Goal: Find specific page/section: Find specific page/section

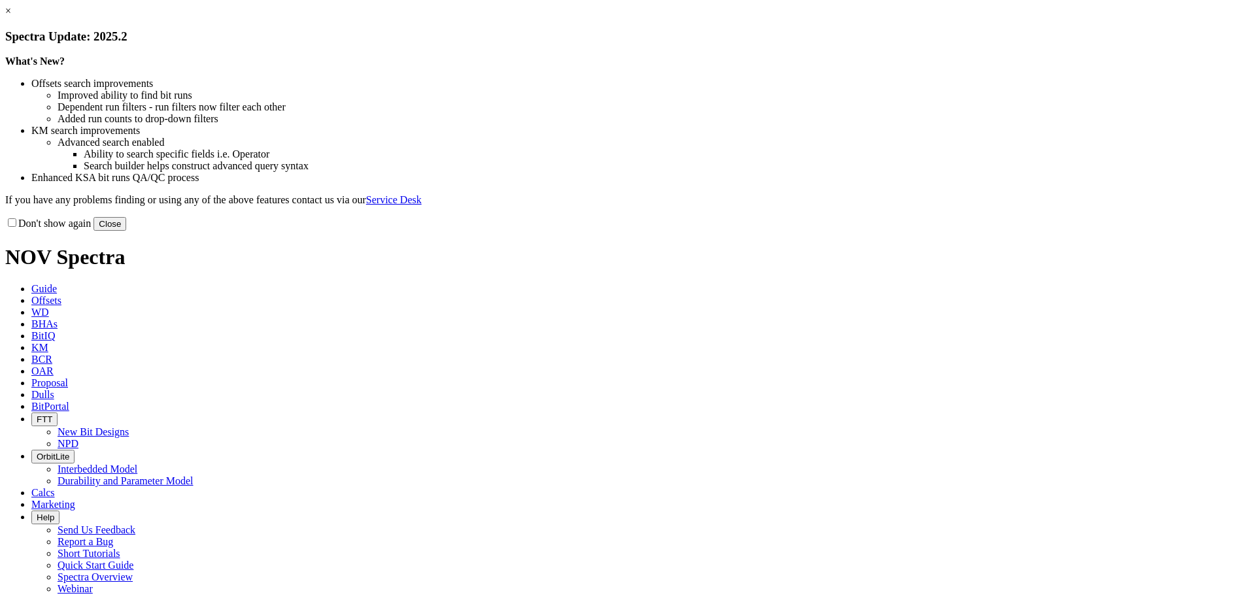
click at [126, 231] on button "Close" at bounding box center [109, 224] width 33 height 14
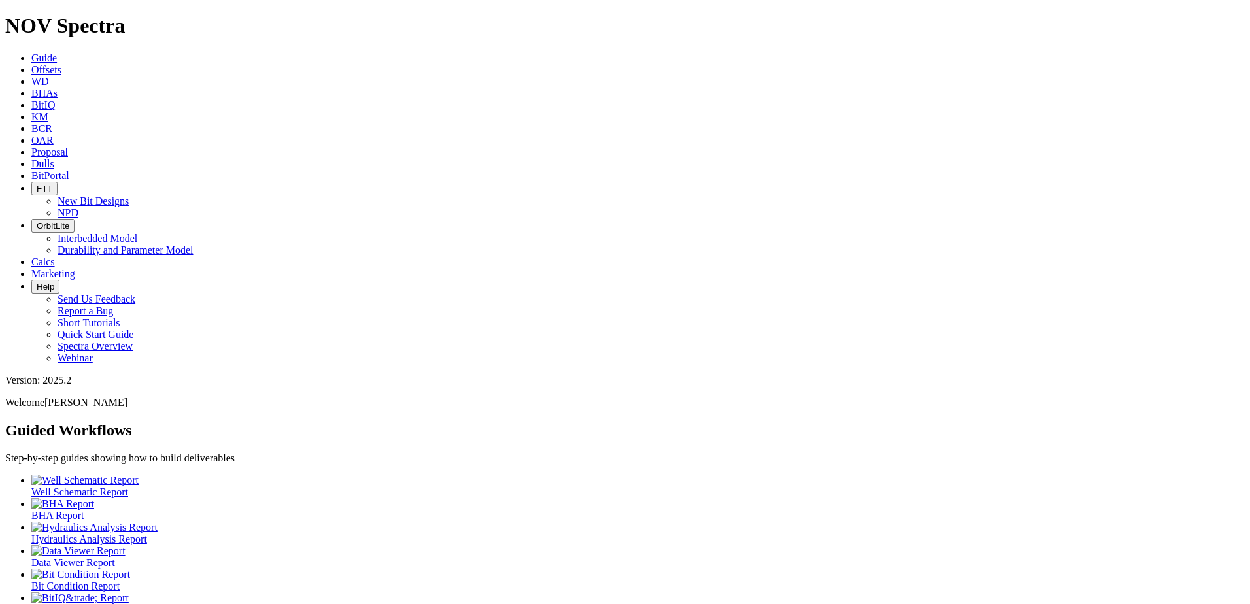
click at [54, 158] on span "Dulls" at bounding box center [42, 163] width 23 height 11
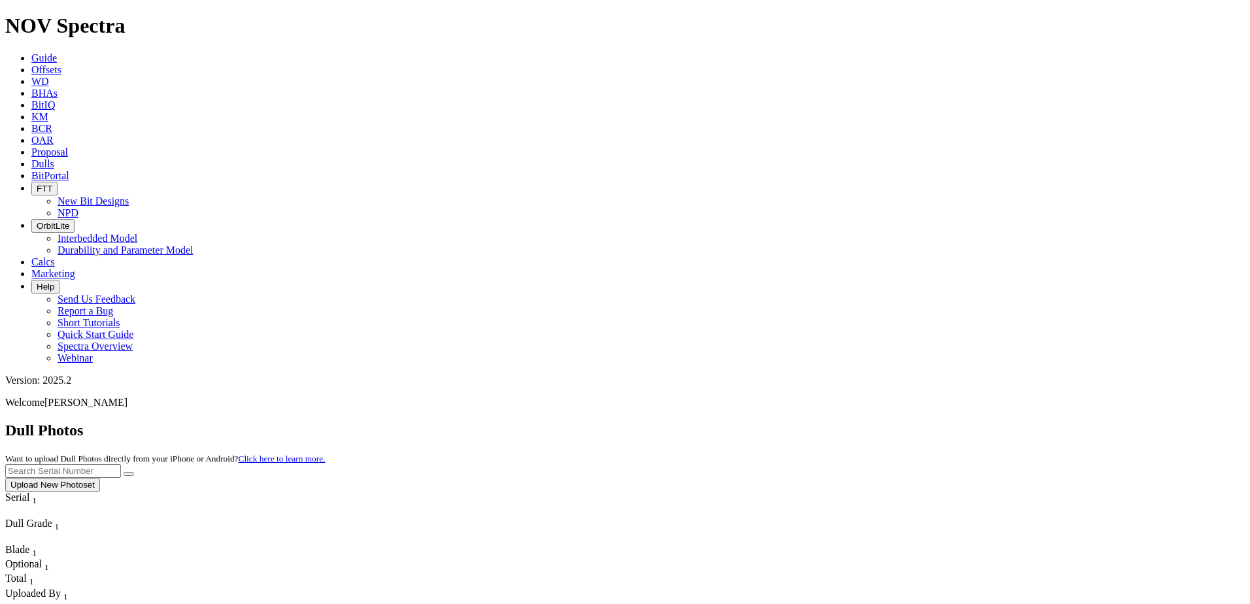
click at [121, 464] on input "text" at bounding box center [63, 471] width 116 height 14
click at [129, 474] on icon "submit" at bounding box center [129, 474] width 0 height 0
click at [121, 464] on input "A321438" at bounding box center [63, 471] width 116 height 14
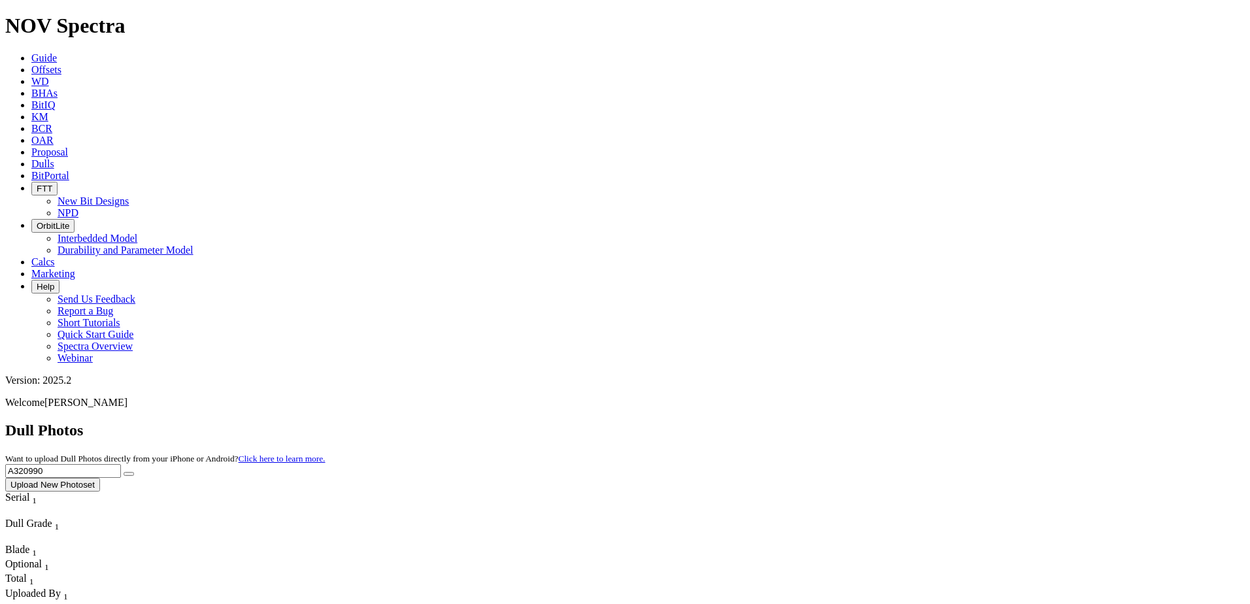
type input "A320990"
click at [129, 474] on icon "submit" at bounding box center [129, 474] width 0 height 0
click at [121, 464] on input "A320990" at bounding box center [63, 471] width 116 height 14
click at [134, 472] on button "submit" at bounding box center [129, 474] width 10 height 4
click at [121, 464] on input "A320990" at bounding box center [63, 471] width 116 height 14
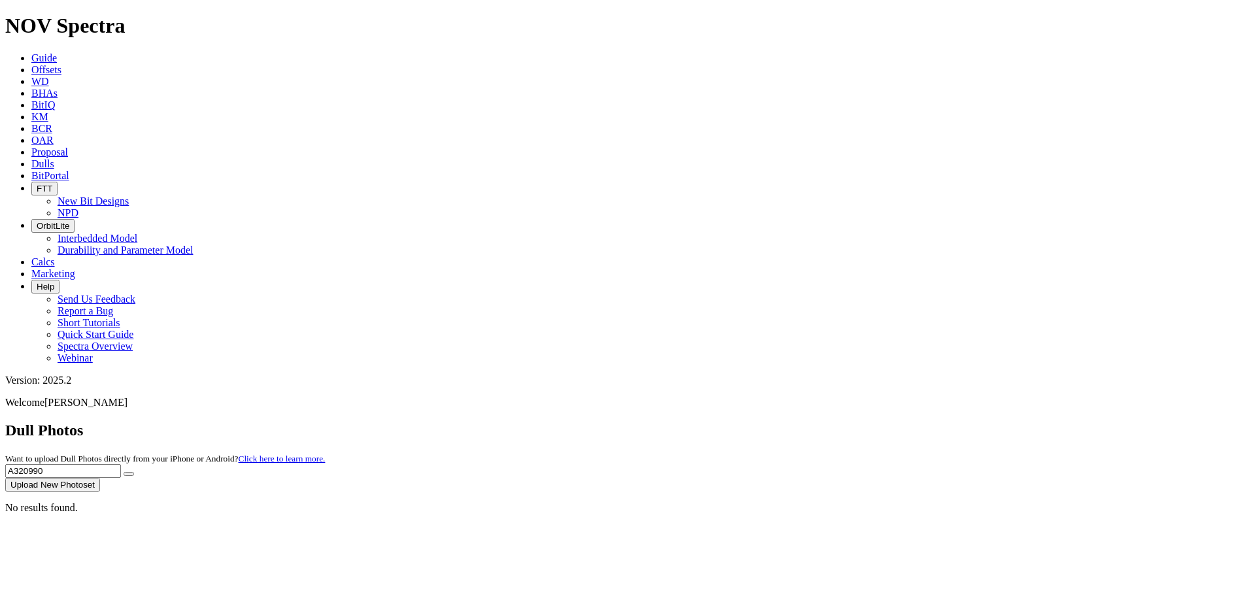
click at [121, 464] on input "A320990" at bounding box center [63, 471] width 116 height 14
click at [129, 474] on icon "submit" at bounding box center [129, 474] width 0 height 0
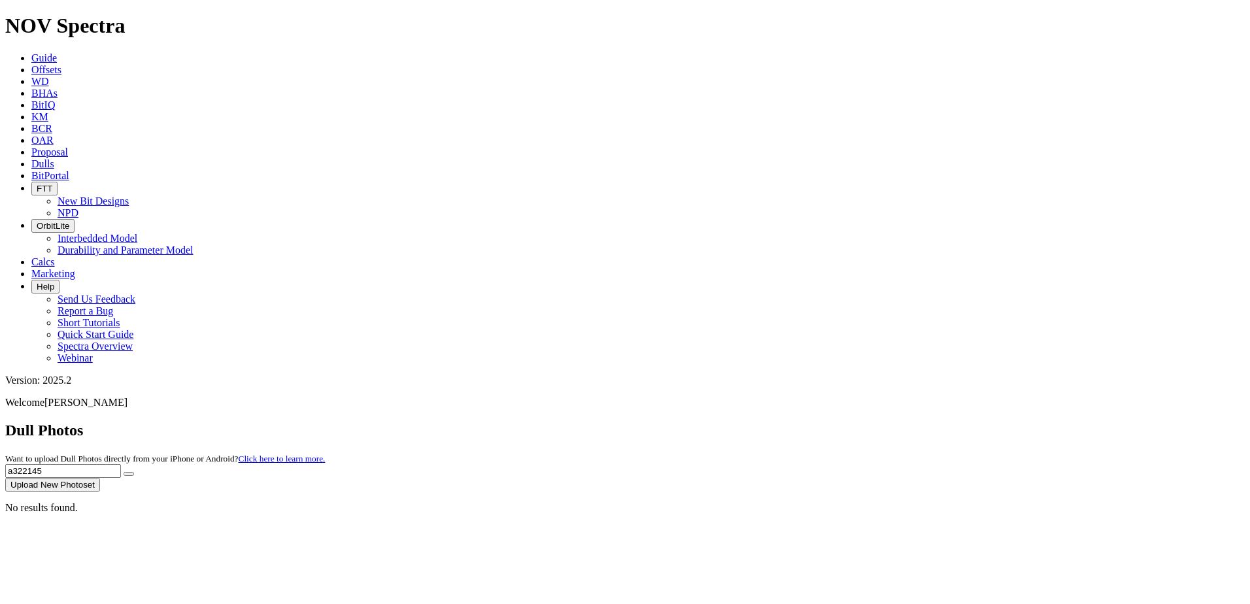
click at [121, 464] on input "a322145" at bounding box center [63, 471] width 116 height 14
type input "a321245"
click at [129, 474] on icon "submit" at bounding box center [129, 474] width 0 height 0
